Goal: Obtain resource: Obtain resource

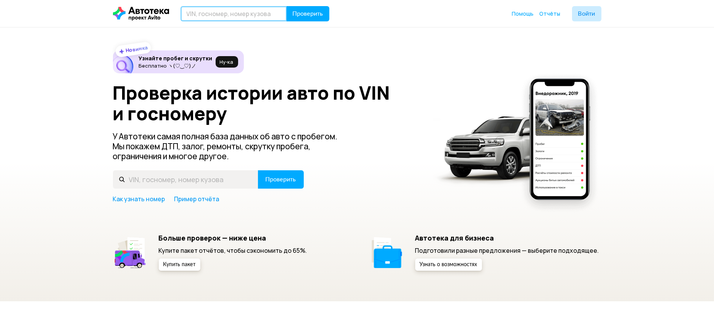
click at [214, 10] on input "text" at bounding box center [233, 13] width 106 height 15
paste input "[US_VEHICLE_IDENTIFICATION_NUMBER]"
type input "[US_VEHICLE_IDENTIFICATION_NUMBER]"
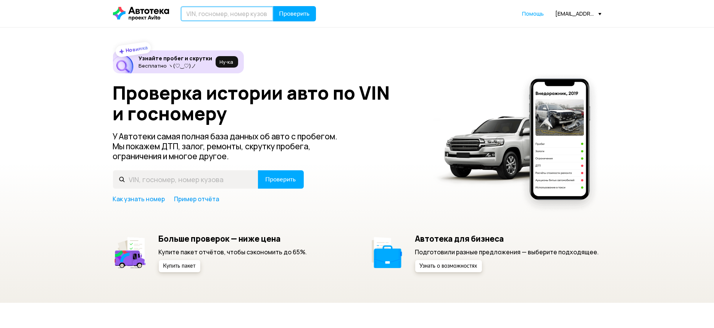
click at [243, 18] on input "text" at bounding box center [226, 13] width 93 height 15
paste input "[US_VEHICLE_IDENTIFICATION_NUMBER]"
type input "[US_VEHICLE_IDENTIFICATION_NUMBER]"
click at [289, 19] on button "Проверить" at bounding box center [294, 13] width 43 height 15
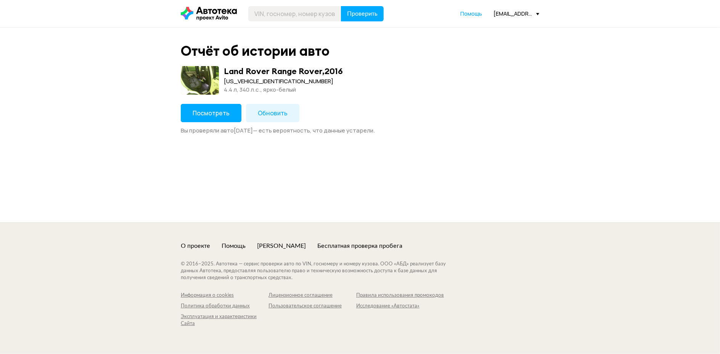
click at [258, 114] on span "Обновить" at bounding box center [273, 113] width 30 height 8
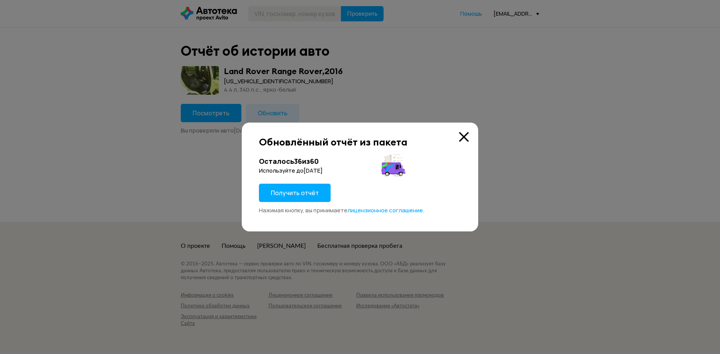
click at [286, 191] on span "Получить отчёт" at bounding box center [295, 192] width 48 height 8
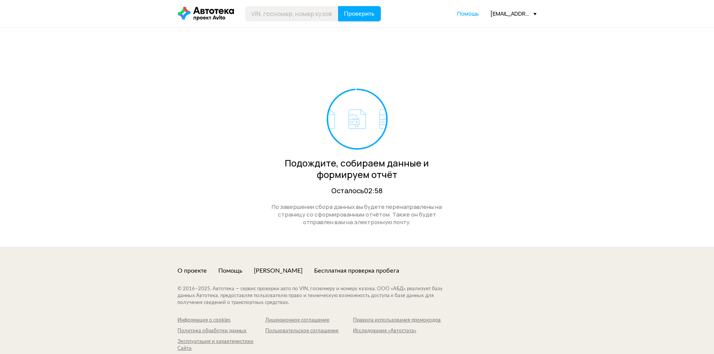
click at [361, 116] on circle at bounding box center [357, 119] width 60 height 60
click at [441, 93] on div "Подождите, собираем данные и формируем отчёт Осталось 02:49" at bounding box center [357, 141] width 187 height 107
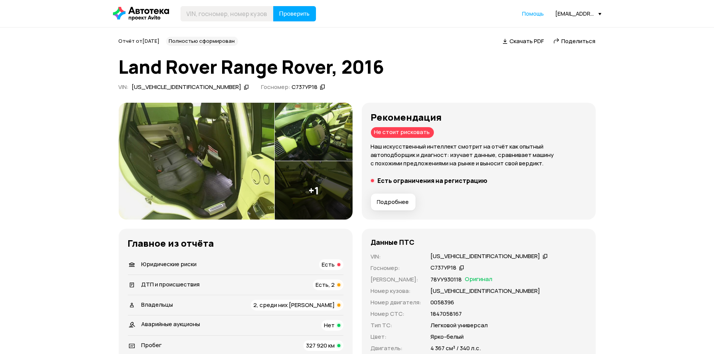
click at [507, 43] on icon at bounding box center [504, 41] width 5 height 8
click at [244, 85] on icon at bounding box center [246, 87] width 5 height 8
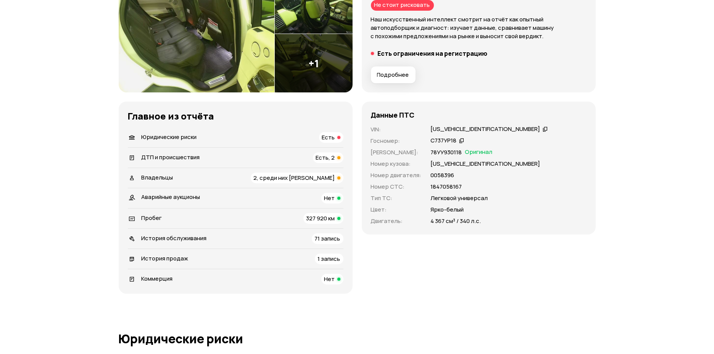
click at [322, 214] on span "327 920 км" at bounding box center [320, 218] width 29 height 8
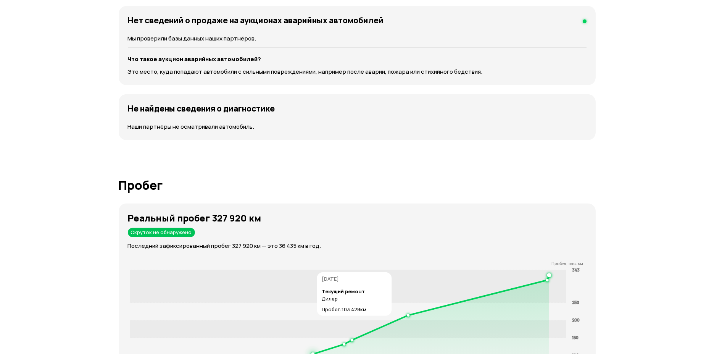
scroll to position [1152, 0]
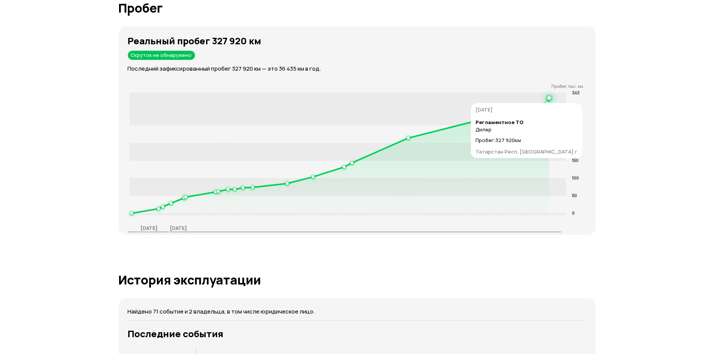
click at [550, 98] on circle at bounding box center [549, 98] width 3 height 3
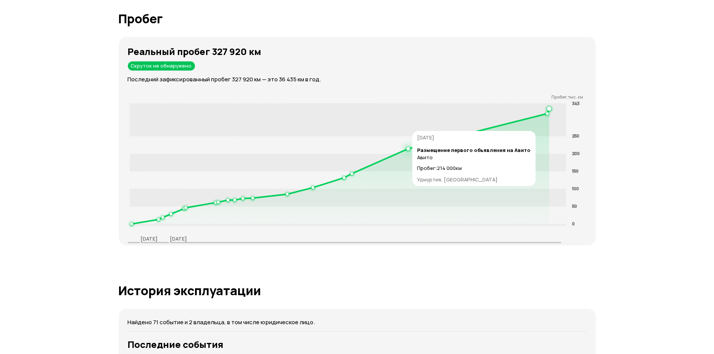
scroll to position [1195, 0]
